Goal: Task Accomplishment & Management: Complete application form

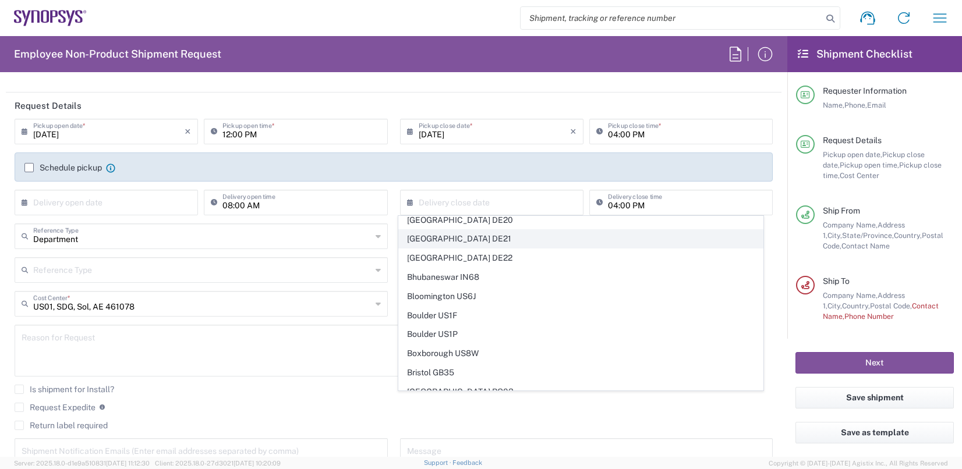
scroll to position [233, 0]
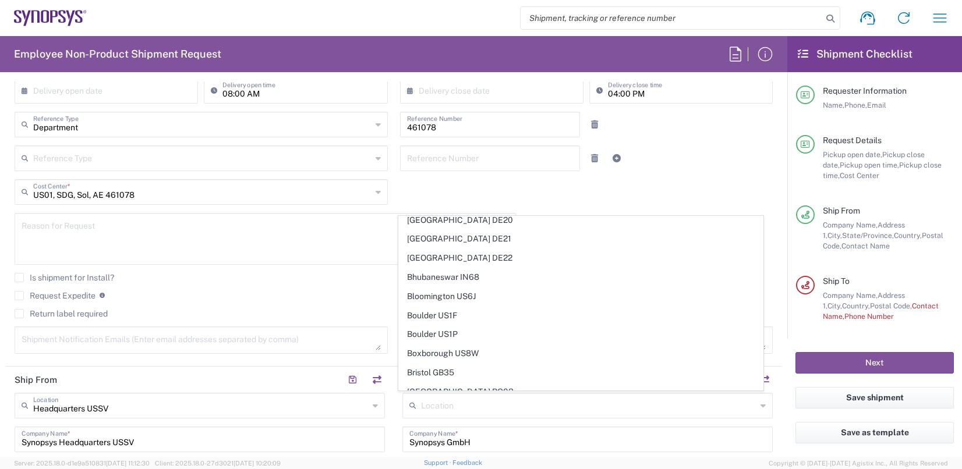
click at [291, 254] on textarea at bounding box center [265, 239] width 487 height 45
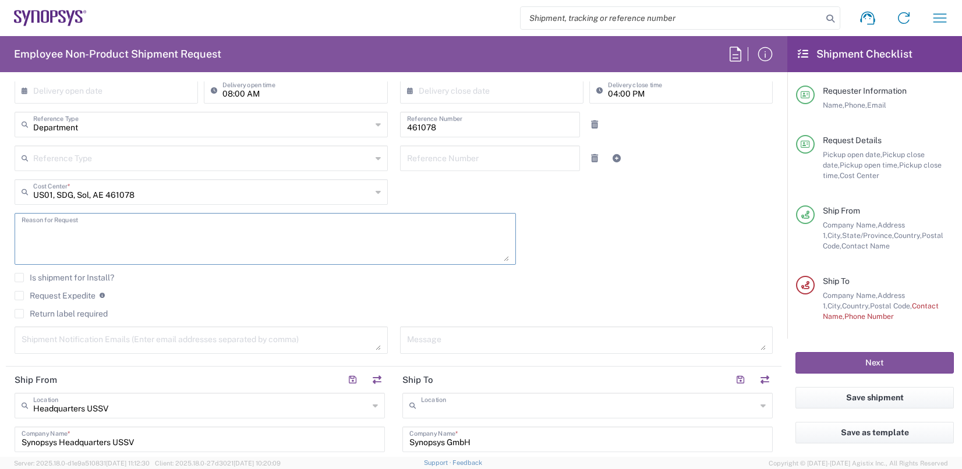
type input "[GEOGRAPHIC_DATA] DE04"
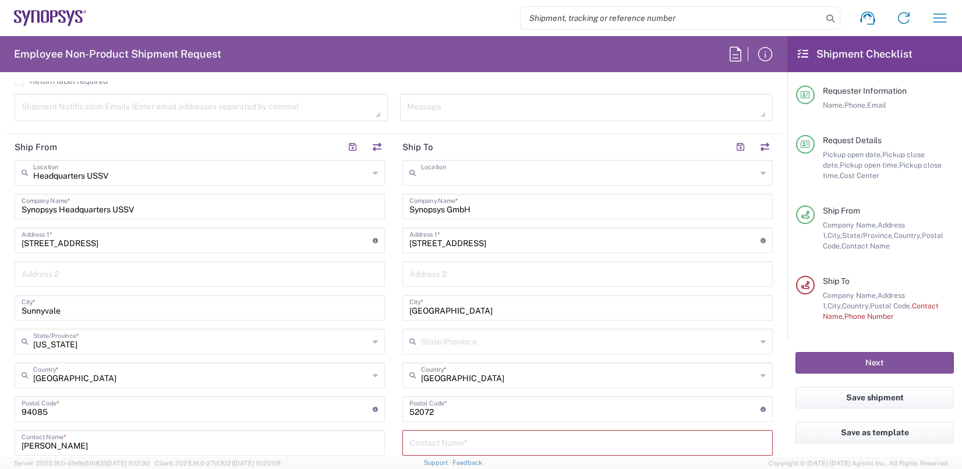
scroll to position [0, 0]
click at [509, 171] on input "text" at bounding box center [588, 172] width 335 height 20
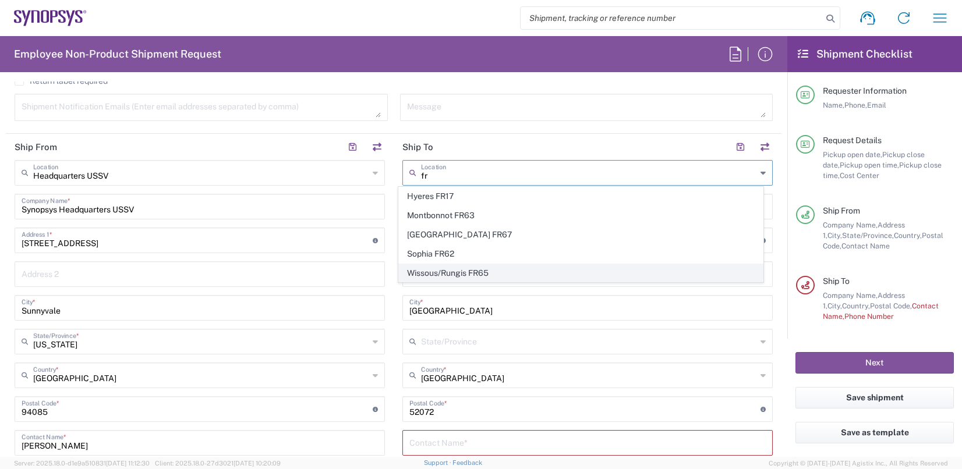
click at [480, 271] on span "Wissous/Rungis FR65" at bounding box center [580, 273] width 363 height 18
type input "Wissous/Rungis FR65"
type input "SYNOPSYS EMULATION AND VERIFICATION"
type input "[STREET_ADDRESS]"
type input "Rungis"
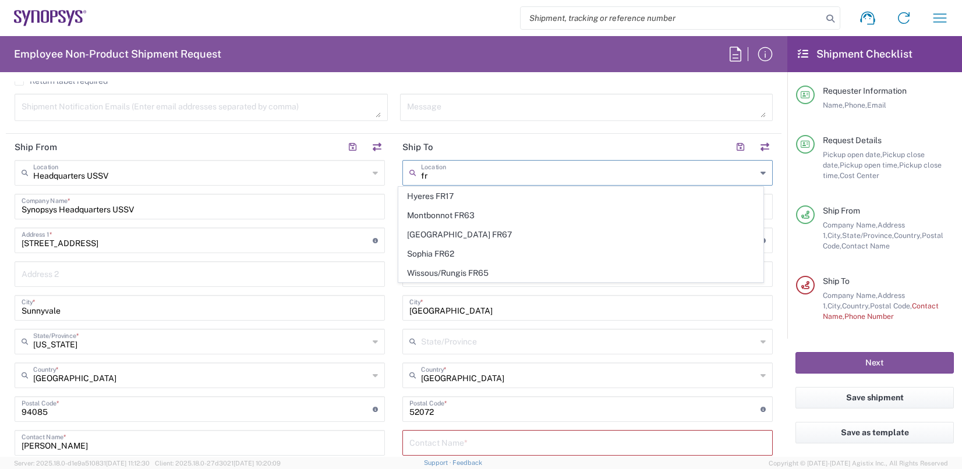
type input "France"
type input "94150"
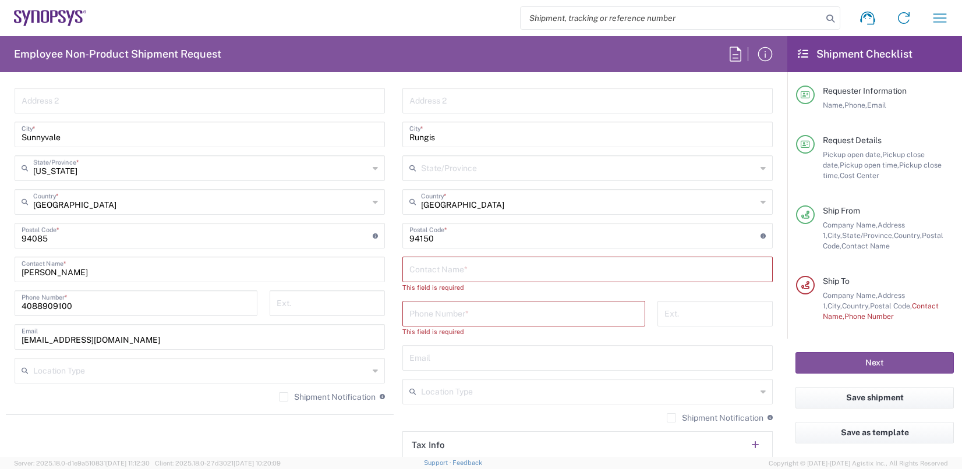
scroll to position [640, 0]
click at [474, 269] on input "text" at bounding box center [587, 267] width 356 height 20
click at [460, 266] on input "text" at bounding box center [587, 267] width 356 height 20
paste input "Qingshan TANG"
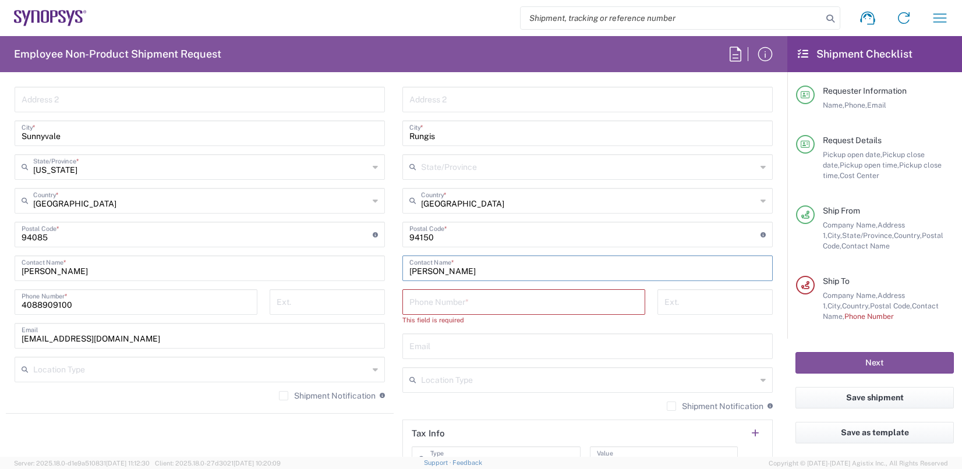
type input "Qingshan TANG"
click at [442, 298] on input "tel" at bounding box center [523, 301] width 229 height 20
paste input "33189961070"
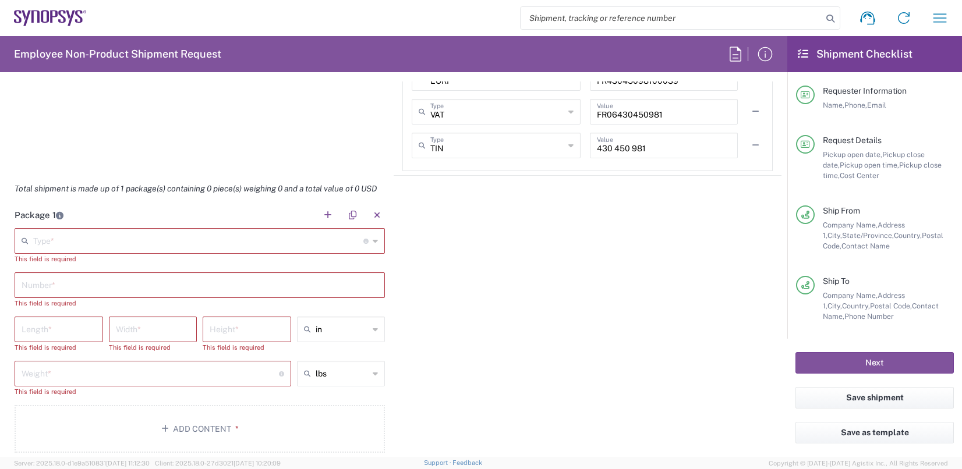
scroll to position [1048, 0]
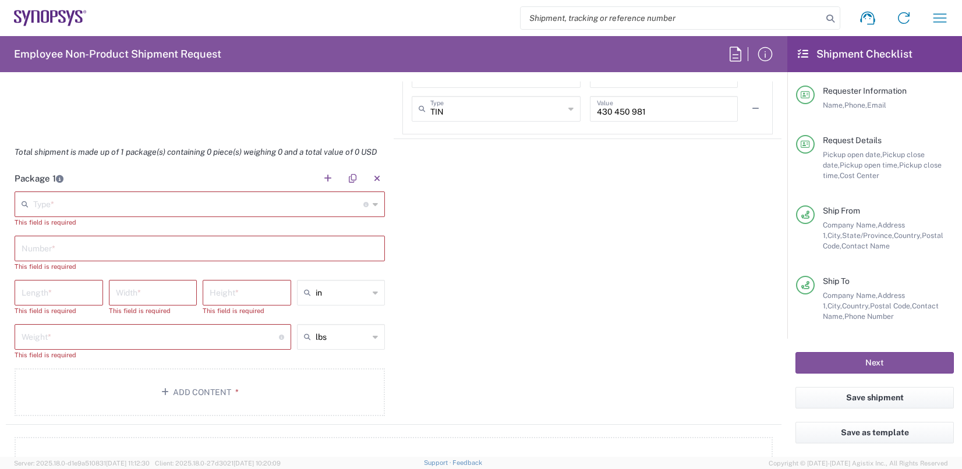
type input "33189961070"
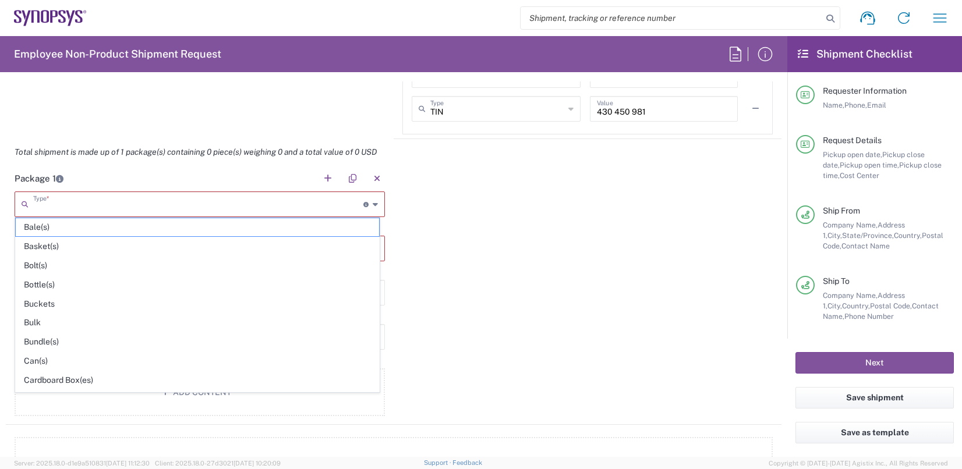
click at [93, 198] on input "text" at bounding box center [198, 203] width 330 height 20
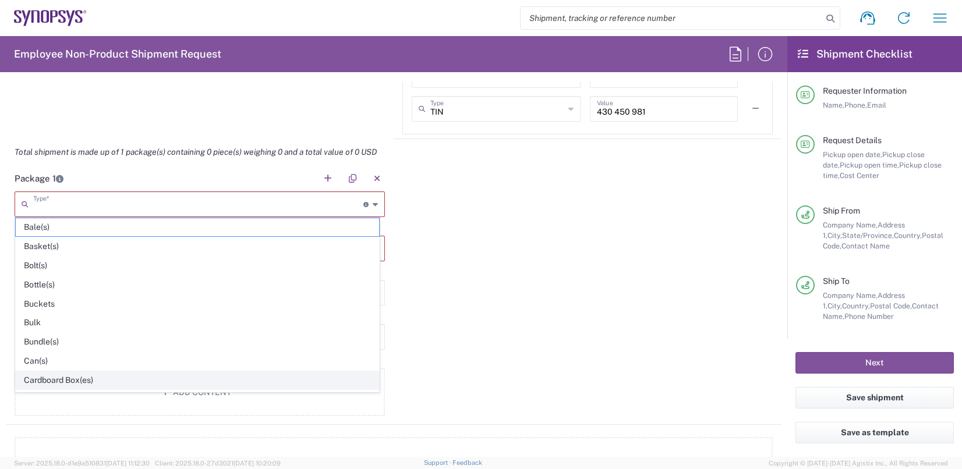
click at [83, 378] on span "Cardboard Box(es)" at bounding box center [197, 380] width 363 height 18
type input "Cardboard Box(es)"
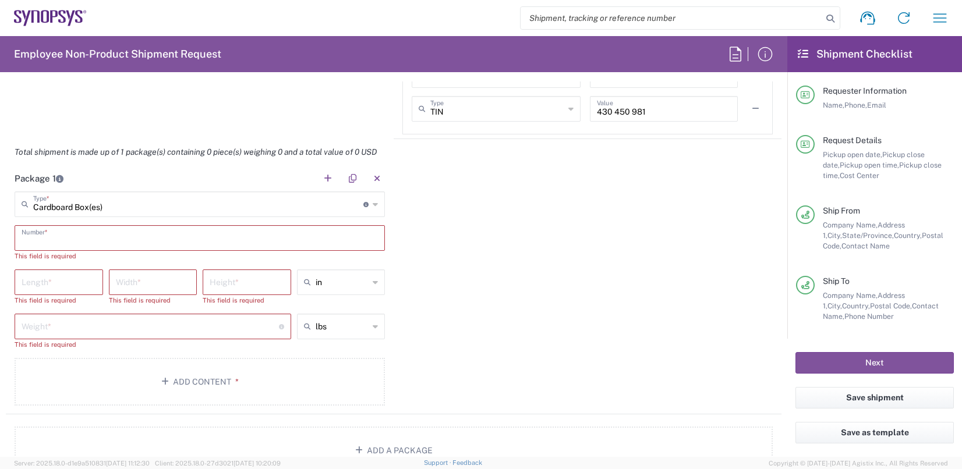
click at [76, 237] on input "text" at bounding box center [200, 237] width 356 height 20
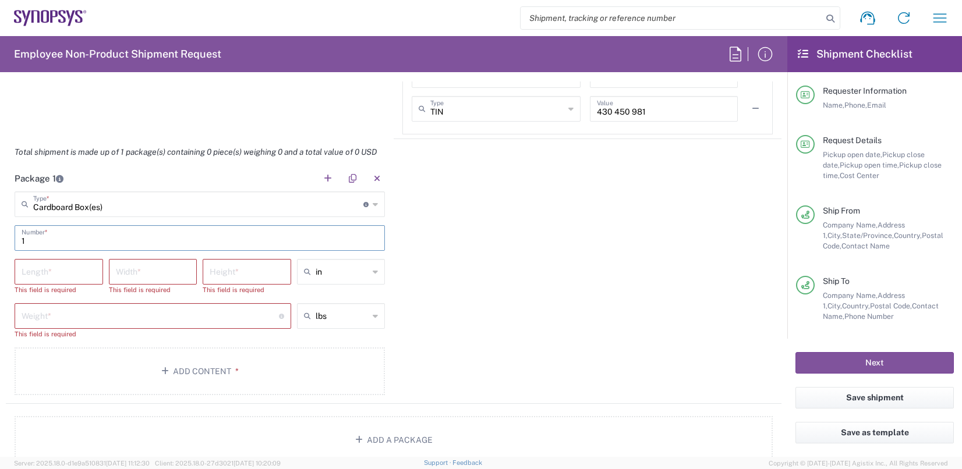
type input "1"
click at [73, 268] on input "number" at bounding box center [59, 271] width 75 height 20
click at [252, 274] on input "number" at bounding box center [247, 271] width 75 height 20
type input "3"
click at [161, 271] on input "number" at bounding box center [153, 271] width 75 height 20
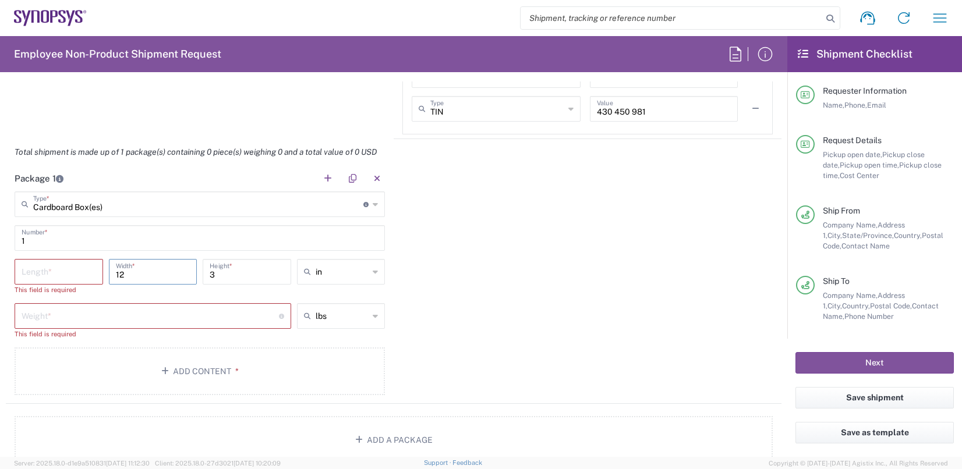
type input "12"
click at [74, 267] on input "number" at bounding box center [59, 271] width 75 height 20
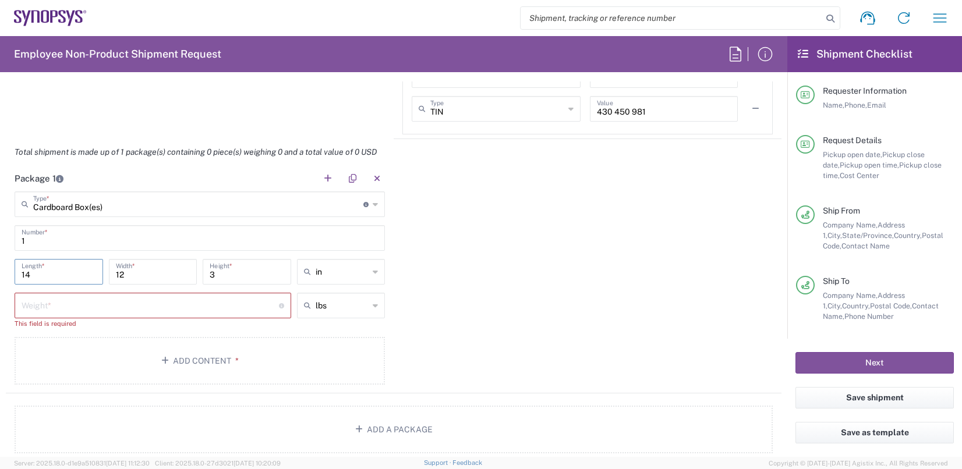
type input "14"
click at [146, 304] on input "number" at bounding box center [150, 305] width 257 height 20
type input "2"
click at [525, 282] on div "Package 1 Cardboard Box(es) Type * Material used to package goods Bale(s) Baske…" at bounding box center [393, 274] width 775 height 218
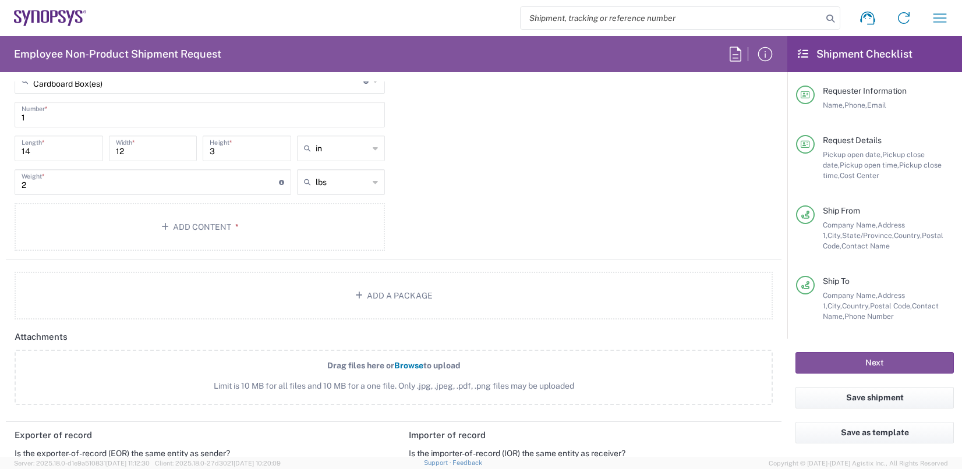
scroll to position [1223, 0]
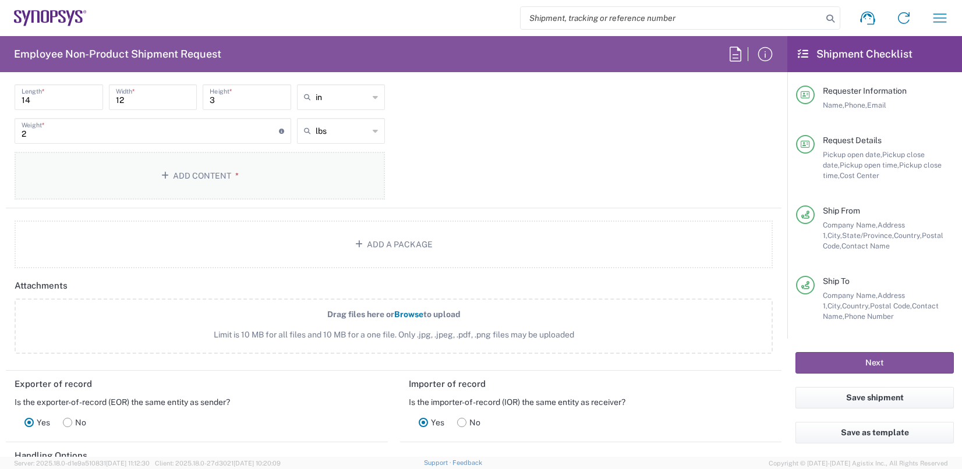
click at [188, 169] on button "Add Content *" at bounding box center [200, 176] width 370 height 48
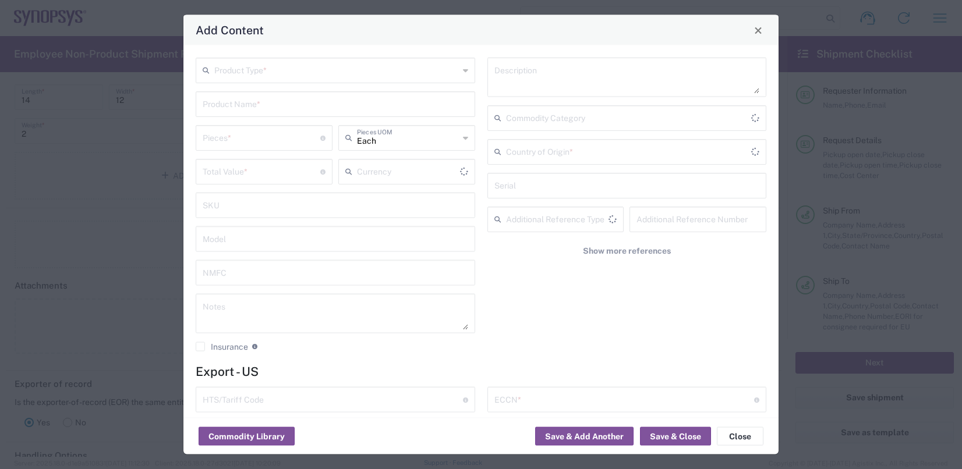
type input "US Dollar"
click at [376, 73] on input "text" at bounding box center [336, 69] width 245 height 20
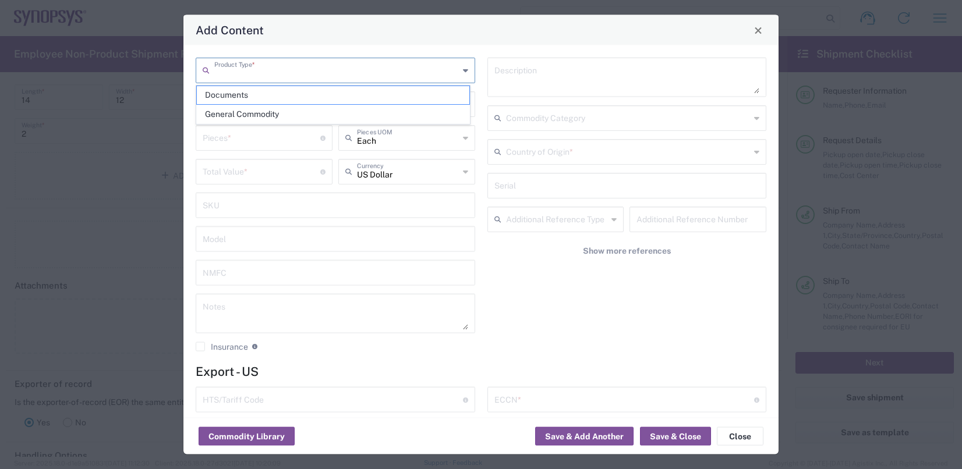
click at [464, 70] on div "Product Type *" at bounding box center [335, 71] width 279 height 26
click at [358, 73] on input "text" at bounding box center [336, 69] width 245 height 20
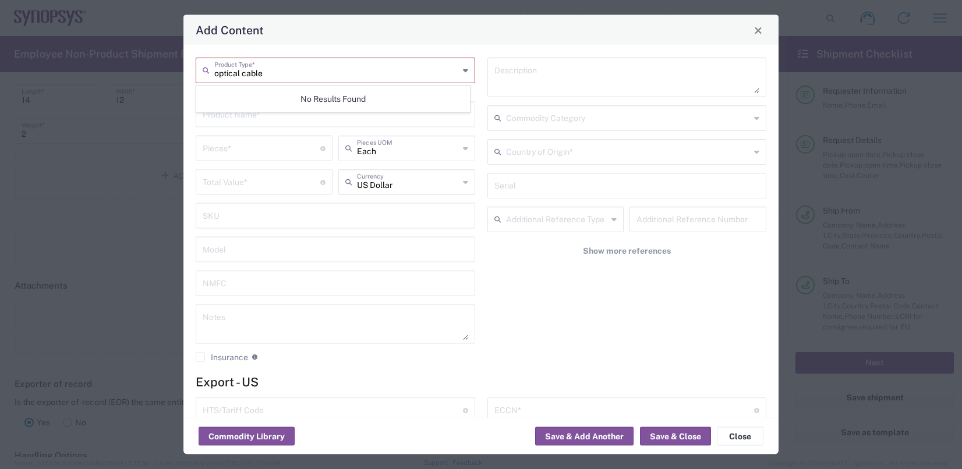
type input "optical cable"
click at [339, 271] on div "NMFC" at bounding box center [335, 284] width 279 height 26
click at [272, 92] on div "This field is required" at bounding box center [335, 88] width 279 height 10
click at [298, 68] on input "text" at bounding box center [336, 69] width 245 height 20
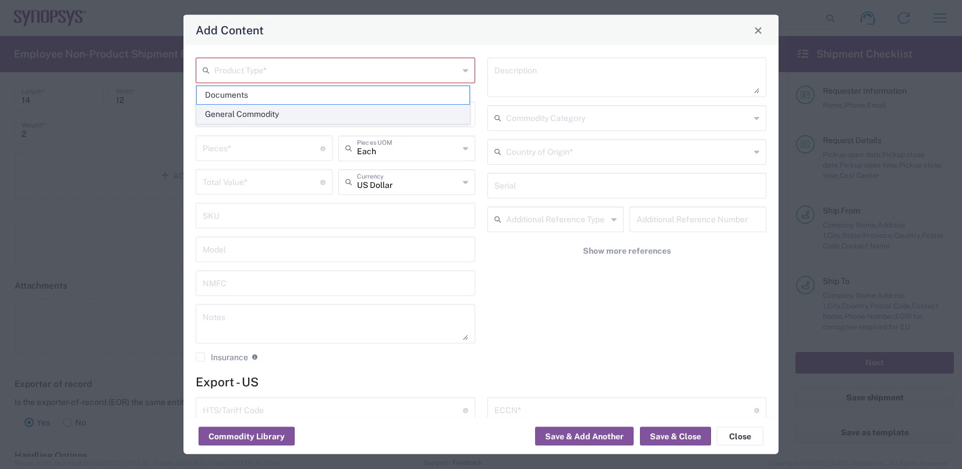
click at [284, 113] on span "General Commodity" at bounding box center [333, 114] width 272 height 18
type input "General Commodity"
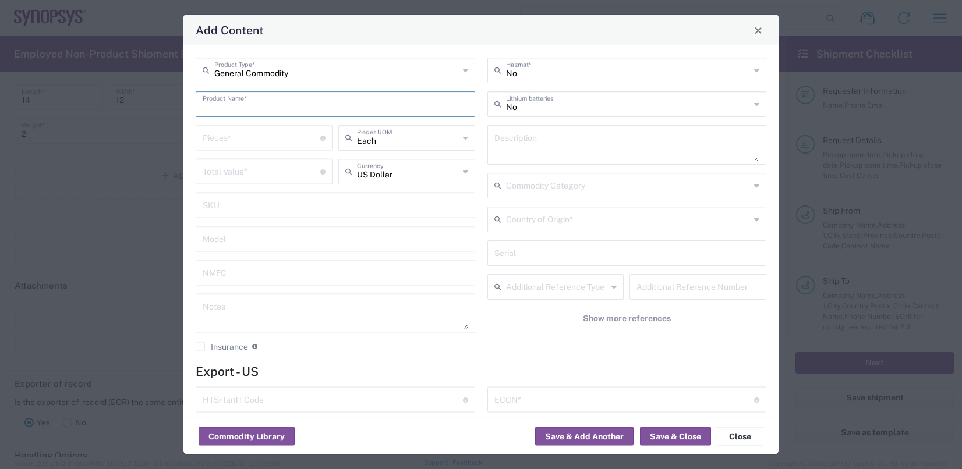
click at [263, 102] on input "text" at bounding box center [335, 103] width 265 height 20
type input "QFSP28 100G"
click at [265, 139] on input "number" at bounding box center [262, 137] width 118 height 20
type input "2"
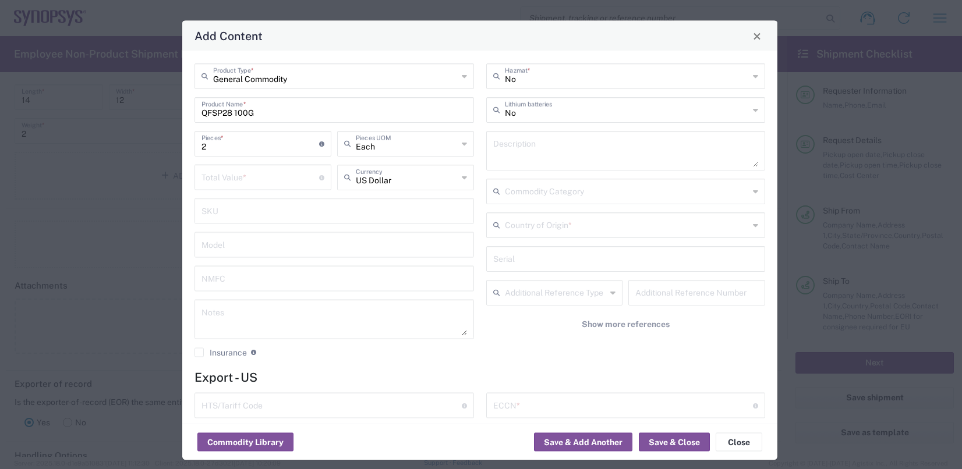
click at [366, 36] on div "Add Content" at bounding box center [479, 36] width 595 height 30
click at [373, 369] on div "General Commodity Product Type * QFSP28 100G Product Name * 2 Pieces * Number o…" at bounding box center [479, 237] width 595 height 373
click at [267, 179] on input "number" at bounding box center [260, 177] width 118 height 20
type input "200"
click at [338, 322] on textarea at bounding box center [333, 319] width 265 height 33
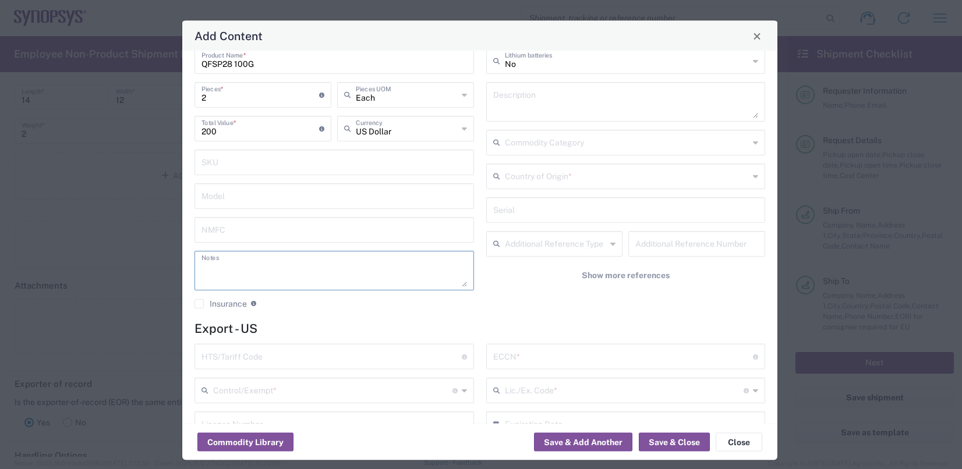
scroll to position [175, 0]
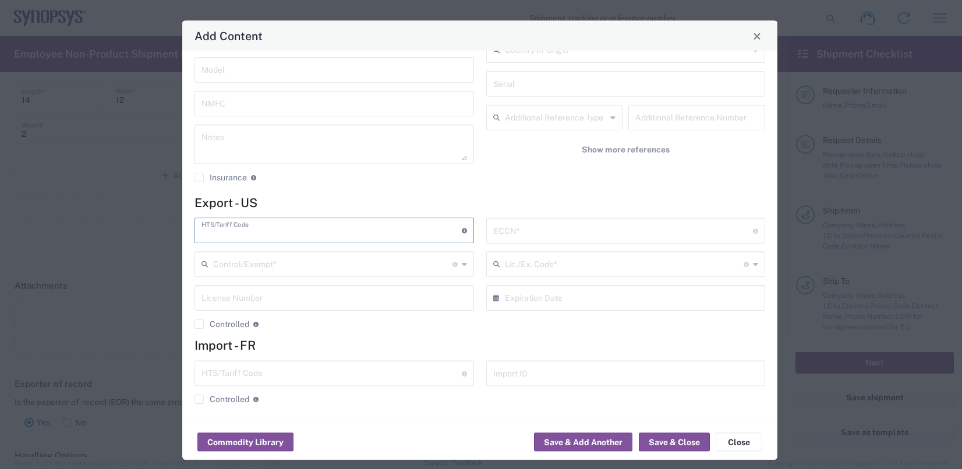
click at [345, 232] on input "text" at bounding box center [331, 230] width 260 height 20
click at [586, 236] on input "text" at bounding box center [623, 230] width 260 height 20
paste input "060 -- 3A991/NLR"
type input "060 -- 3A991/NLR"
click at [600, 256] on input "text" at bounding box center [624, 264] width 239 height 20
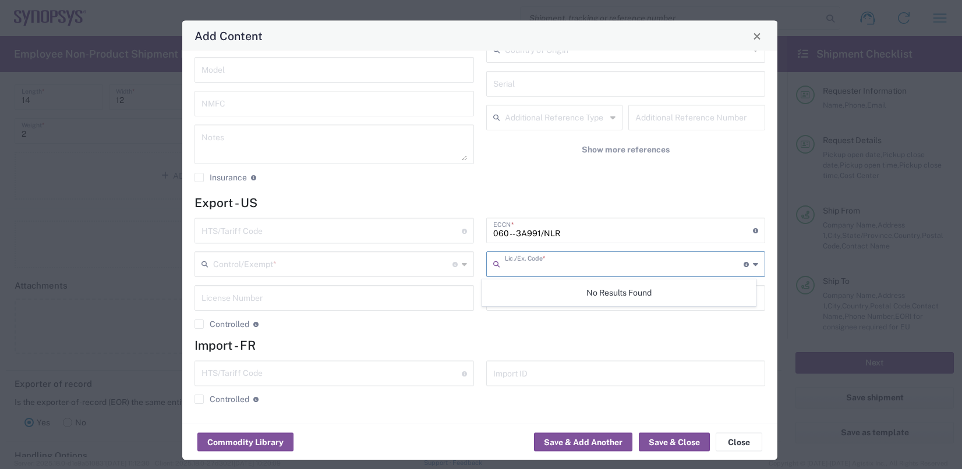
click at [261, 227] on input "text" at bounding box center [331, 230] width 260 height 20
click at [242, 230] on input "text" at bounding box center [331, 230] width 260 height 20
paste input "8473.30.0002"
type input "8473.30.0002"
click at [465, 264] on div "Control/Exempt * The specific reason that eliminates, or necessitates, the requ…" at bounding box center [333, 265] width 279 height 26
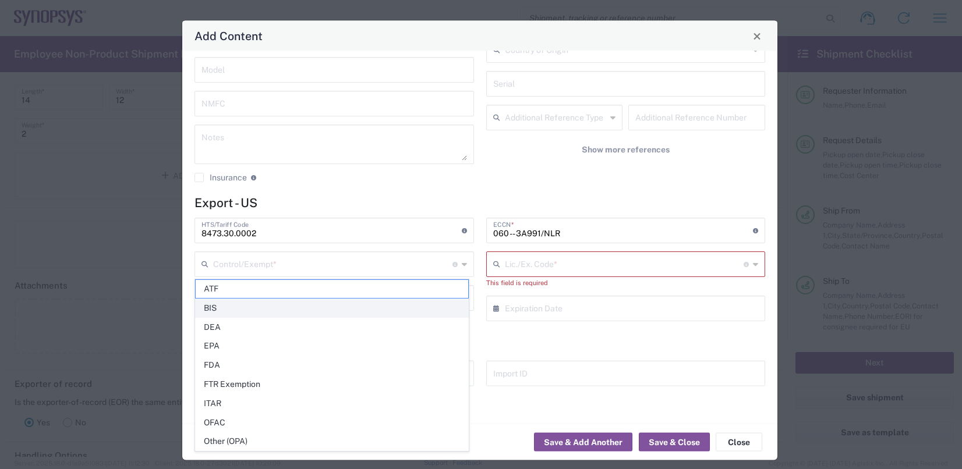
click at [257, 299] on span "BIS" at bounding box center [332, 308] width 272 height 18
type input "BIS"
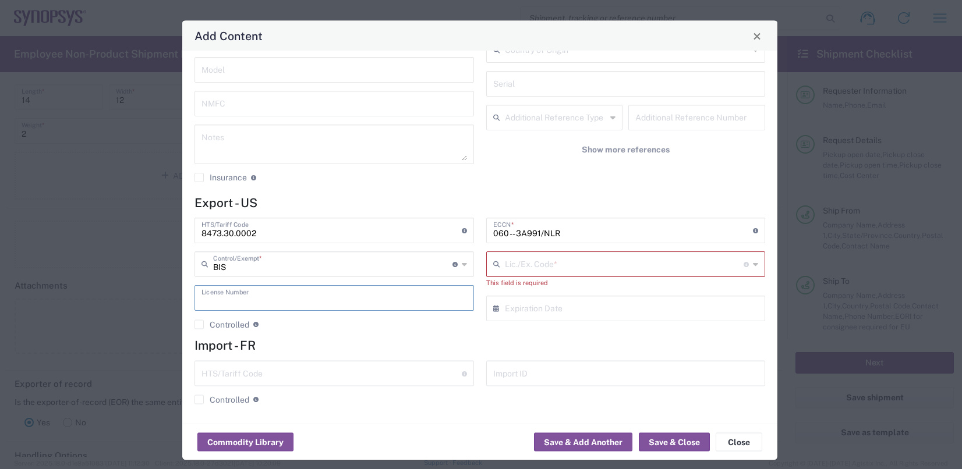
click at [285, 295] on input "text" at bounding box center [333, 298] width 265 height 20
click at [553, 263] on input "text" at bounding box center [624, 264] width 239 height 20
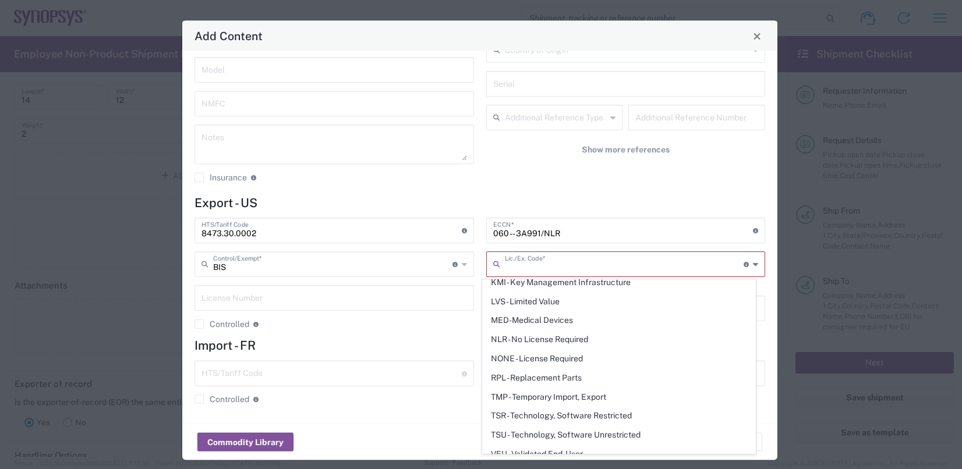
scroll to position [218, 0]
click at [539, 334] on span "NLR - No License Required" at bounding box center [619, 339] width 272 height 18
type input "NLR - No License Required"
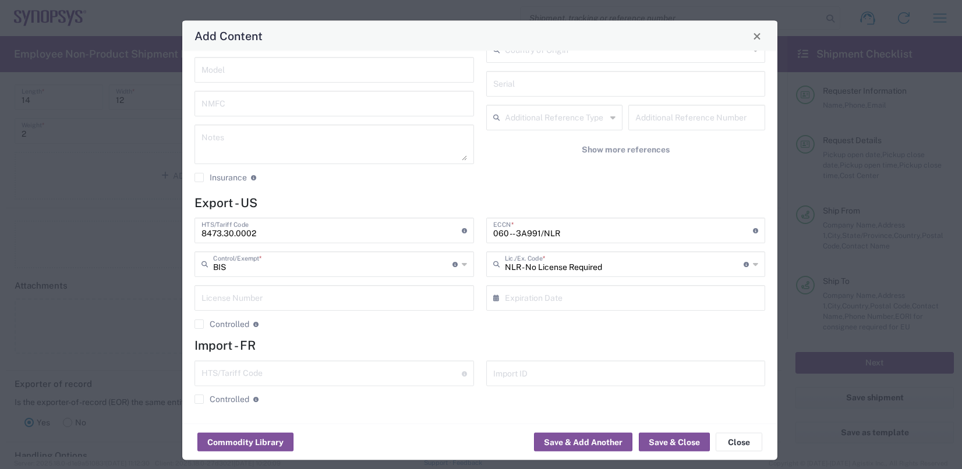
click at [587, 338] on h4 "Import - FR" at bounding box center [479, 345] width 571 height 15
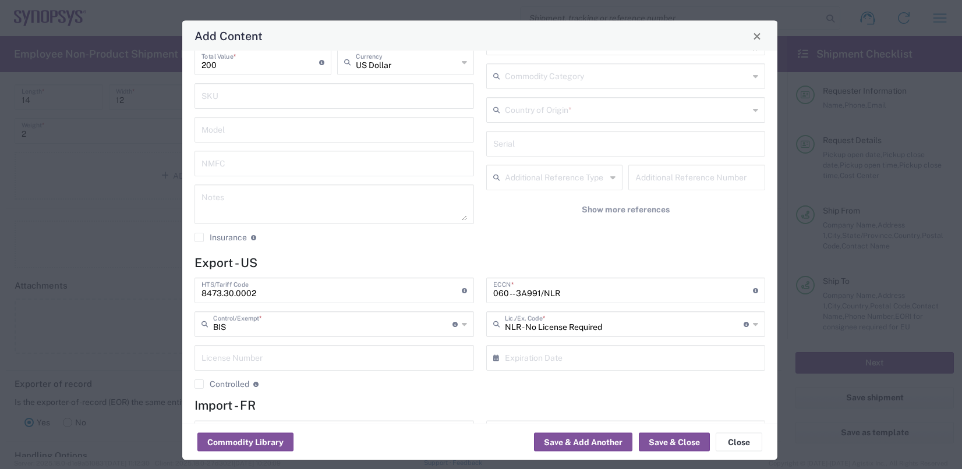
scroll to position [175, 0]
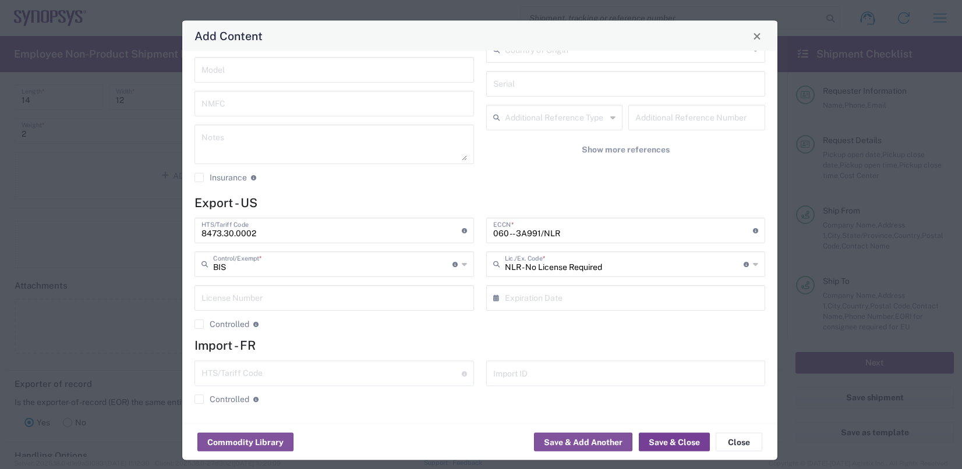
click at [678, 441] on button "Save & Close" at bounding box center [674, 442] width 71 height 19
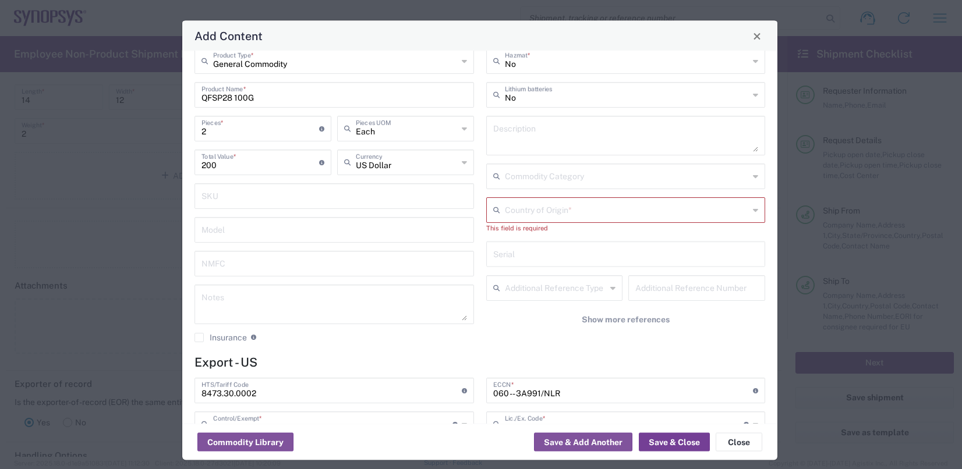
scroll to position [0, 0]
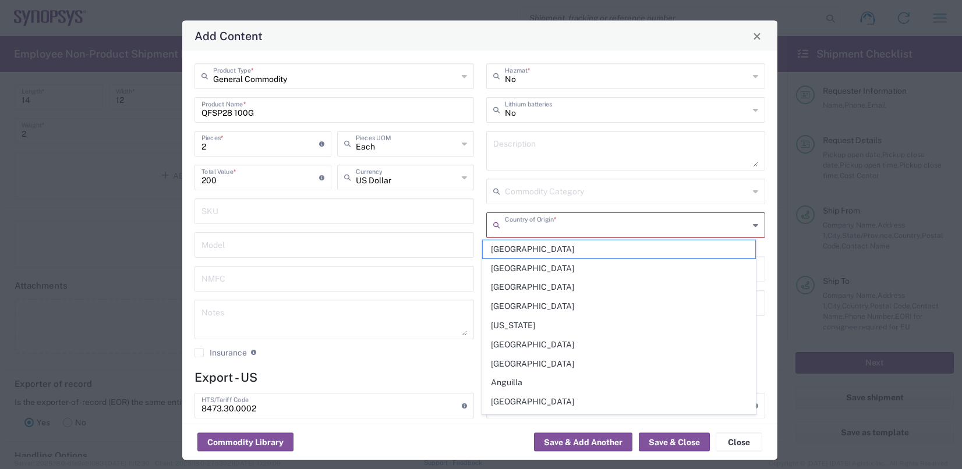
click at [582, 225] on input "text" at bounding box center [627, 224] width 245 height 20
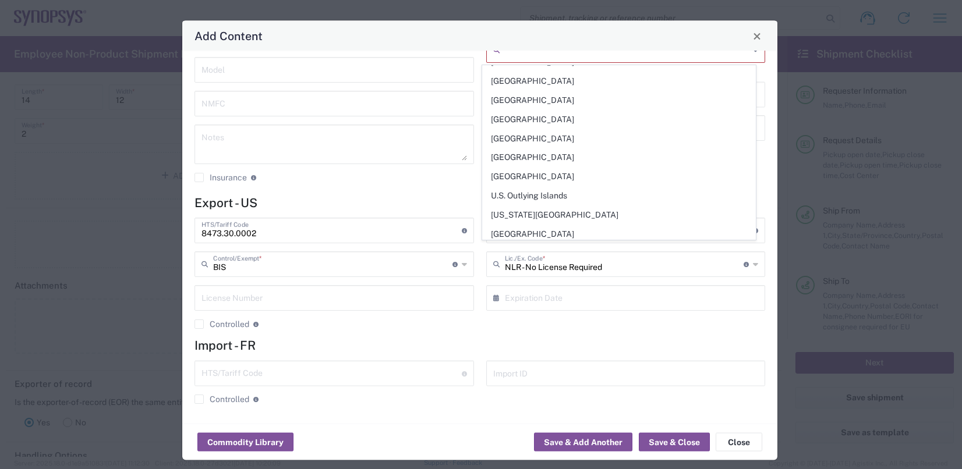
scroll to position [4308, 0]
click at [541, 283] on span "United States" at bounding box center [619, 292] width 272 height 18
type input "United States"
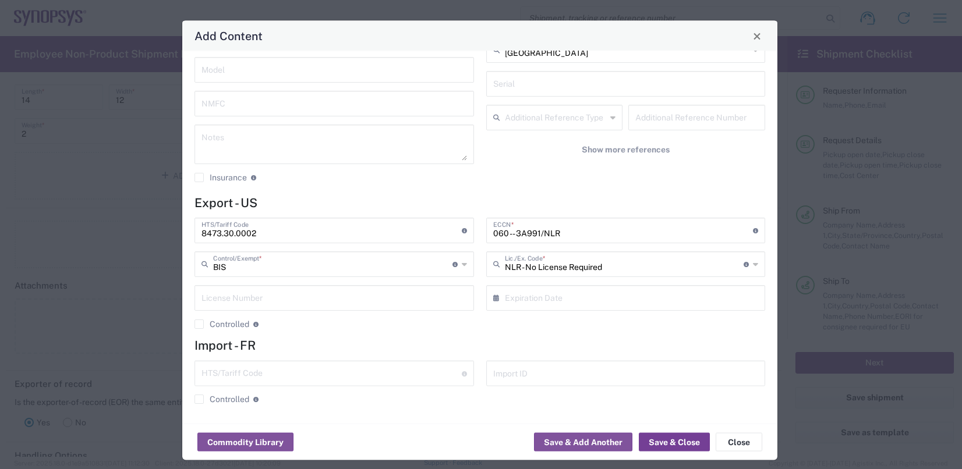
click at [672, 442] on button "Save & Close" at bounding box center [674, 442] width 71 height 19
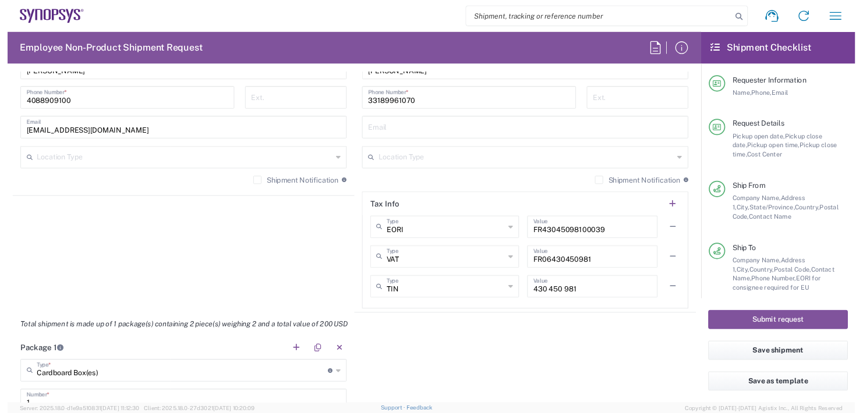
scroll to position [815, 0]
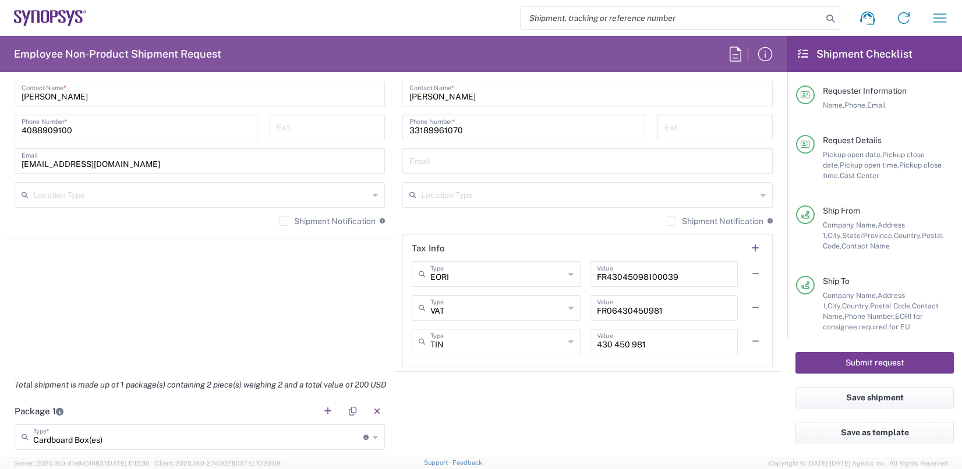
click at [862, 360] on button "Submit request" at bounding box center [874, 363] width 158 height 22
